Goal: Information Seeking & Learning: Find specific page/section

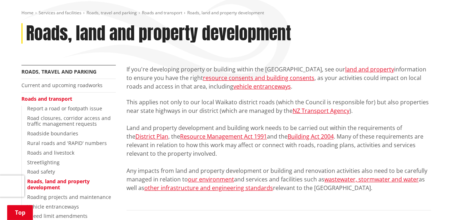
scroll to position [159, 0]
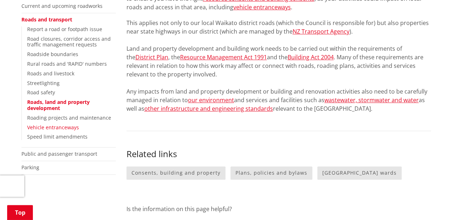
click at [62, 126] on link "Vehicle entranceways" at bounding box center [53, 127] width 52 height 7
click at [38, 127] on link "Vehicle entranceways" at bounding box center [53, 127] width 52 height 7
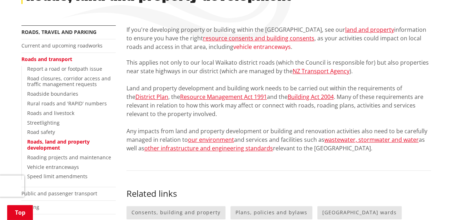
click at [250, 46] on link "vehicle entranceways" at bounding box center [263, 47] width 58 height 8
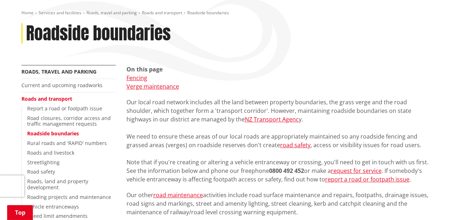
scroll to position [40, 0]
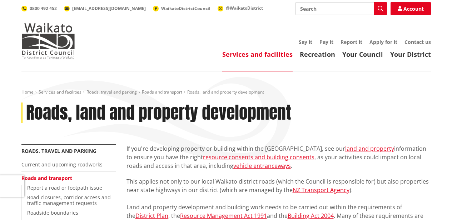
scroll to position [119, 0]
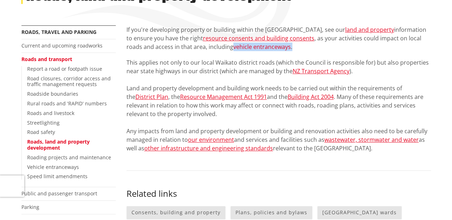
drag, startPoint x: 274, startPoint y: 47, endPoint x: 216, endPoint y: 45, distance: 58.0
click at [216, 45] on p "If you're developing property or building within the Waikato district, see our …" at bounding box center [279, 38] width 305 height 26
copy p "vehicle entranceways ."
click at [46, 167] on link "Vehicle entranceways" at bounding box center [53, 167] width 52 height 7
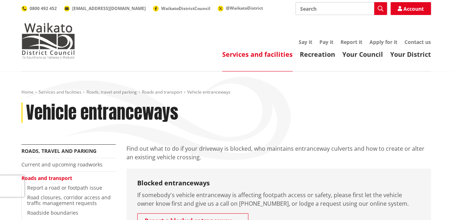
click at [233, 152] on p "Find out what to do if your driveway is blocked, who maintains entranceway culv…" at bounding box center [279, 152] width 305 height 17
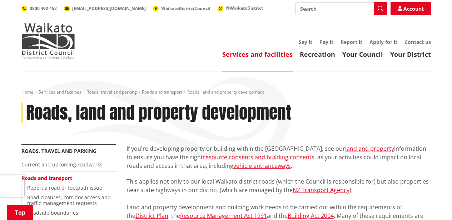
scroll to position [119, 0]
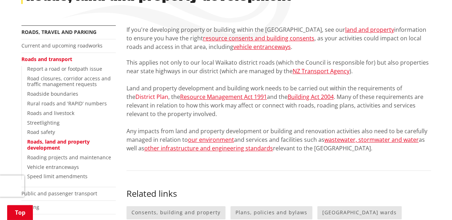
click at [168, 93] on link "District Plan" at bounding box center [152, 97] width 33 height 8
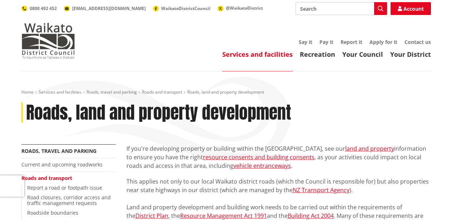
scroll to position [119, 0]
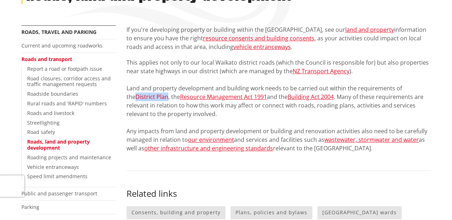
drag, startPoint x: 138, startPoint y: 96, endPoint x: 411, endPoint y: 86, distance: 273.4
click at [411, 86] on p "This applies not only to our local Waikato district roads (which the Council is…" at bounding box center [279, 105] width 305 height 94
copy link "District Plan"
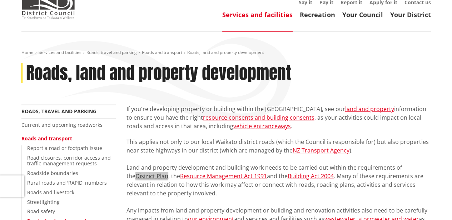
scroll to position [0, 0]
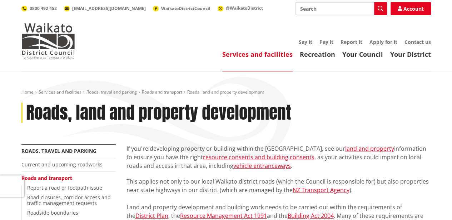
click at [329, 7] on input "Search" at bounding box center [342, 8] width 92 height 13
type input "district plan"
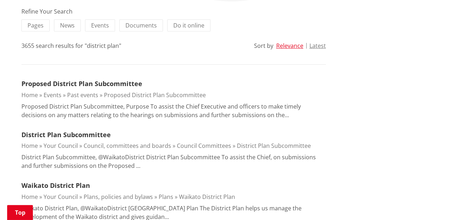
scroll to position [238, 0]
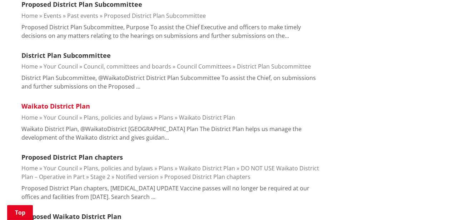
click at [50, 106] on link "Waikato District Plan" at bounding box center [55, 106] width 69 height 9
